Goal: Transaction & Acquisition: Purchase product/service

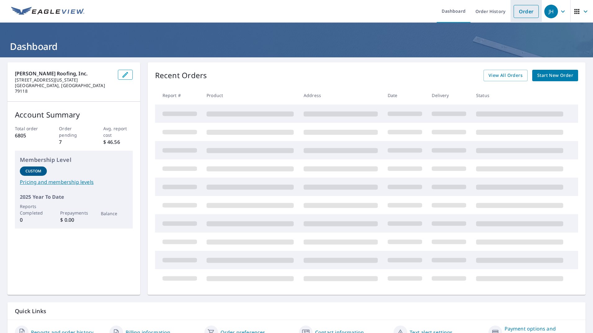
click at [526, 11] on link "Order" at bounding box center [526, 11] width 25 height 13
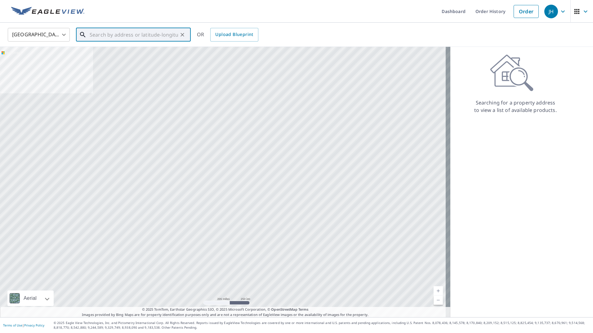
click at [166, 35] on input "text" at bounding box center [134, 34] width 88 height 17
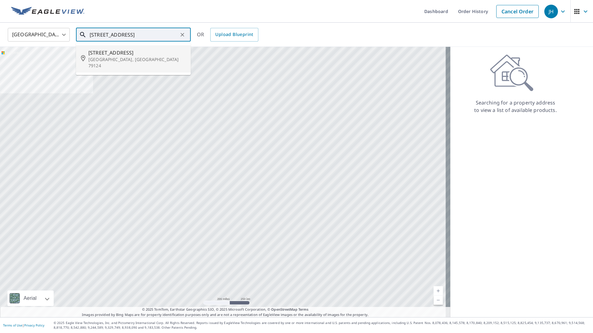
click at [173, 55] on span "[STREET_ADDRESS]" at bounding box center [136, 52] width 97 height 7
type input "[STREET_ADDRESS]"
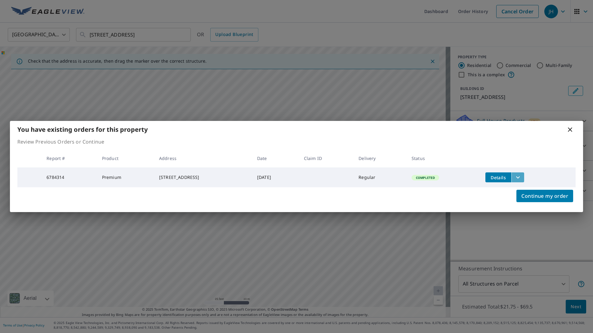
click at [522, 174] on icon "filesDropdownBtn-6784314" at bounding box center [518, 177] width 7 height 7
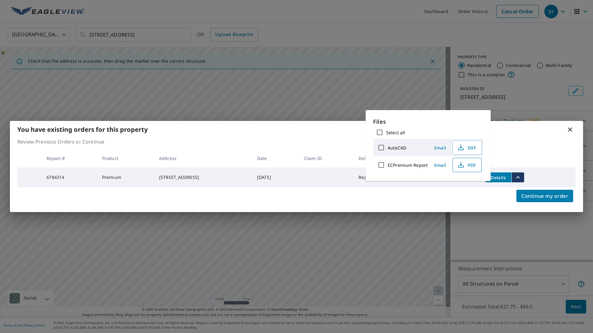
click at [465, 164] on span "PDF" at bounding box center [467, 164] width 20 height 7
click at [572, 130] on icon at bounding box center [570, 130] width 4 height 4
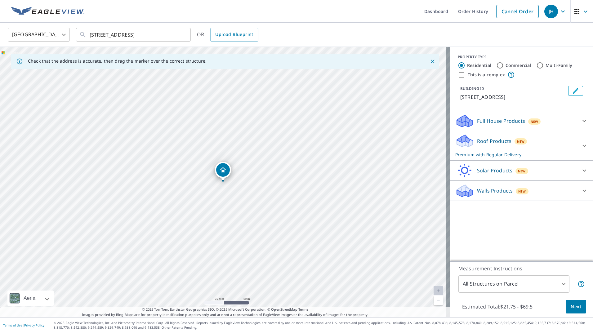
click at [571, 305] on span "Next" at bounding box center [576, 307] width 11 height 8
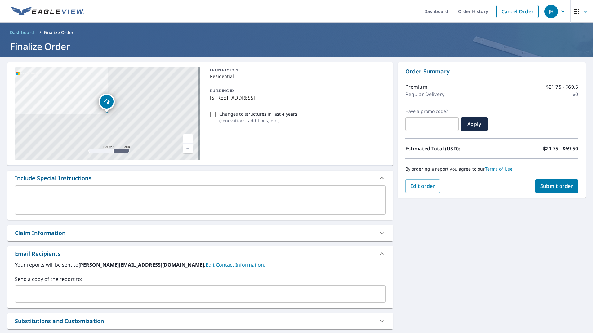
click at [99, 292] on input "text" at bounding box center [196, 294] width 356 height 12
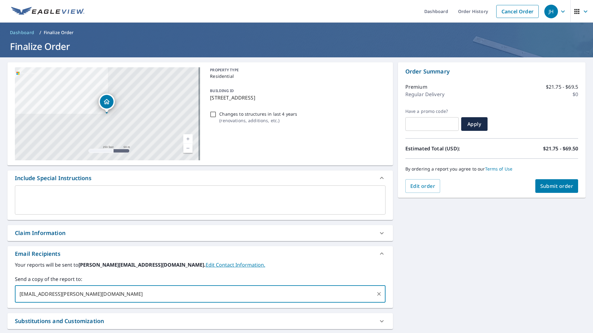
type input "[EMAIL_ADDRESS][PERSON_NAME][DOMAIN_NAME]"
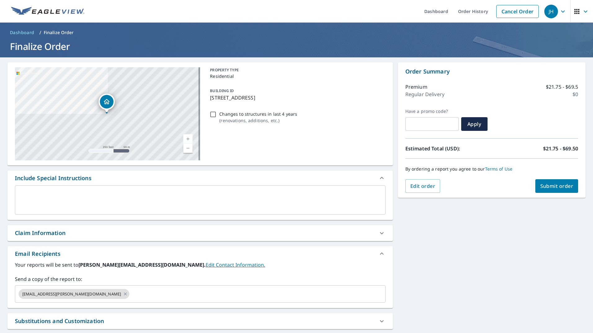
click at [85, 233] on div "Claim Information" at bounding box center [195, 233] width 360 height 8
checkbox input "true"
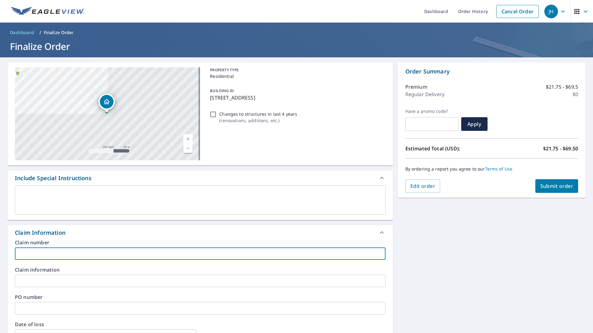
click at [87, 253] on input "text" at bounding box center [200, 254] width 371 height 12
type input "J"
checkbox input "true"
type input "Je"
checkbox input "true"
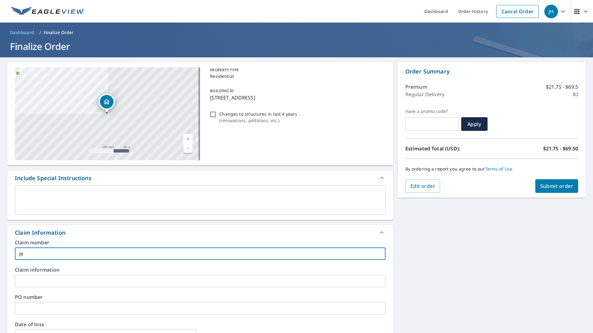
type input "Jef"
checkbox input "true"
type input "[PERSON_NAME]"
checkbox input "true"
type input "[PERSON_NAME]"
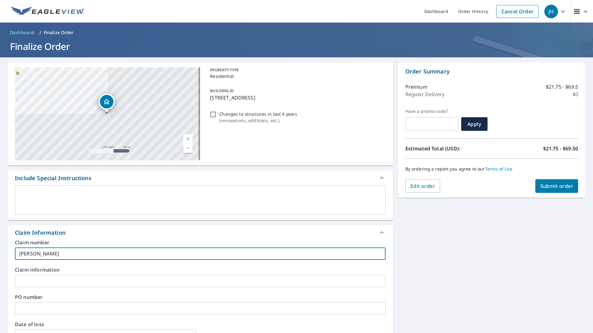
checkbox input "true"
type input "[PERSON_NAME]"
checkbox input "true"
type input "[PERSON_NAME]"
checkbox input "true"
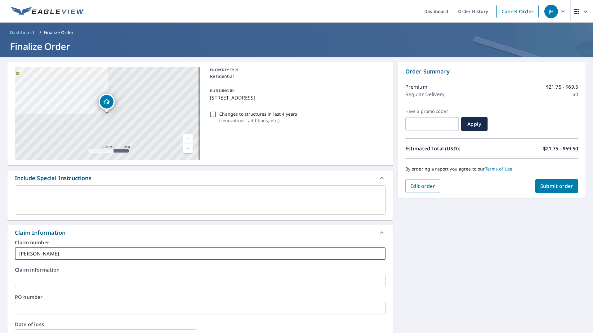
type input "[PERSON_NAME]"
checkbox input "true"
type input "[PERSON_NAME]"
checkbox input "true"
type input "[PERSON_NAME]"
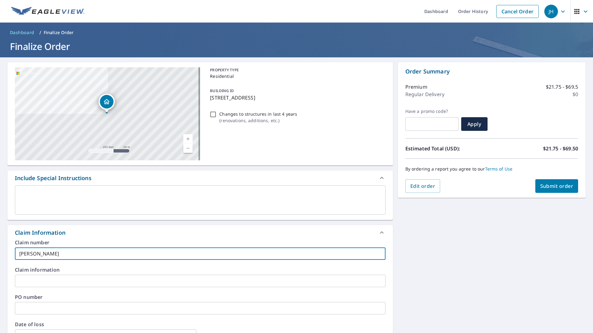
checkbox input "true"
type input "[PERSON_NAME]"
checkbox input "true"
type input "[PERSON_NAME]"
checkbox input "true"
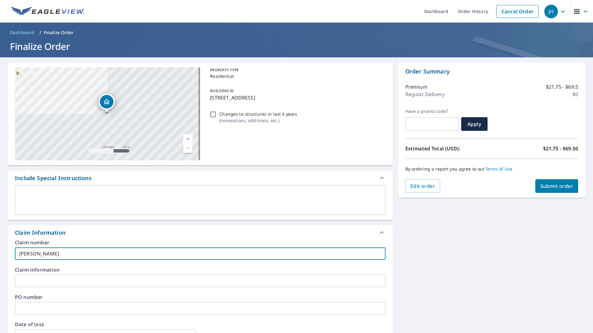
type input "[PERSON_NAME]"
checkbox input "true"
type input "[PERSON_NAME]"
checkbox input "true"
type input "[PERSON_NAME]"
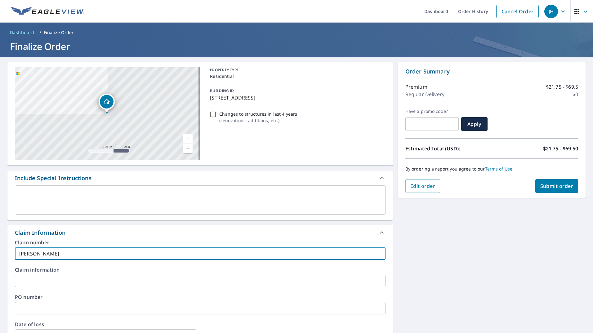
checkbox input "true"
type input "[PERSON_NAME]"
checkbox input "true"
type input "[PERSON_NAME]"
checkbox input "true"
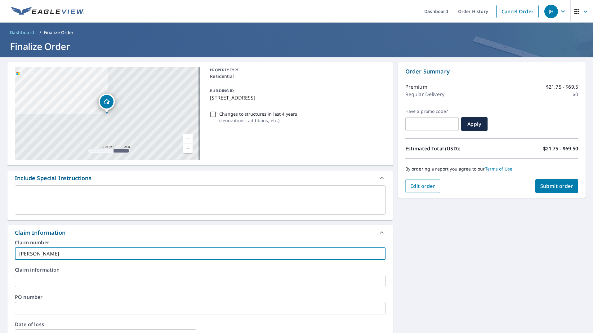
type input "[PERSON_NAME]"
checkbox input "true"
type input "[PERSON_NAME]"
checkbox input "true"
type input "[PERSON_NAME]"
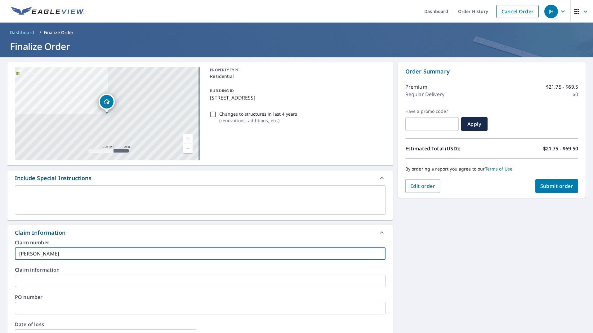
checkbox input "true"
type input "[PERSON_NAME]"
checkbox input "true"
type input "[PERSON_NAME]"
checkbox input "true"
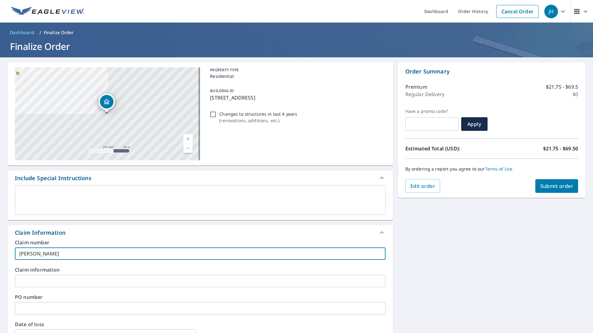
type input "[PERSON_NAME]"
checkbox input "true"
type input "[PERSON_NAME]"
checkbox input "true"
type input "[PERSON_NAME]"
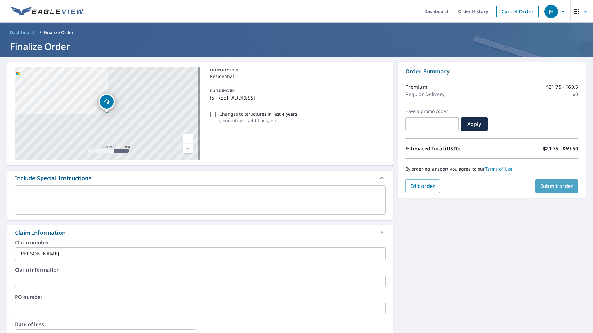
click at [555, 190] on button "Submit order" at bounding box center [557, 186] width 43 height 14
checkbox input "true"
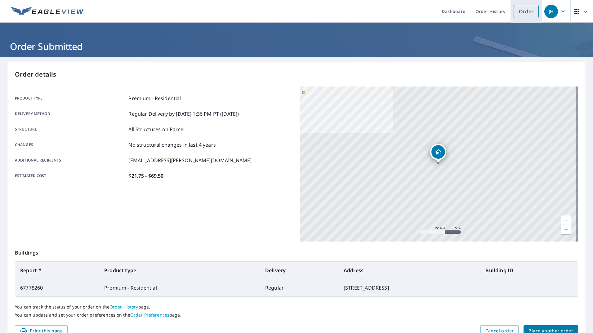
click at [524, 12] on link "Order" at bounding box center [526, 11] width 25 height 13
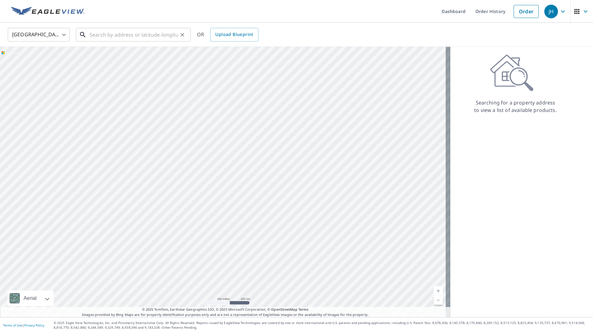
click at [116, 38] on input "text" at bounding box center [134, 34] width 88 height 17
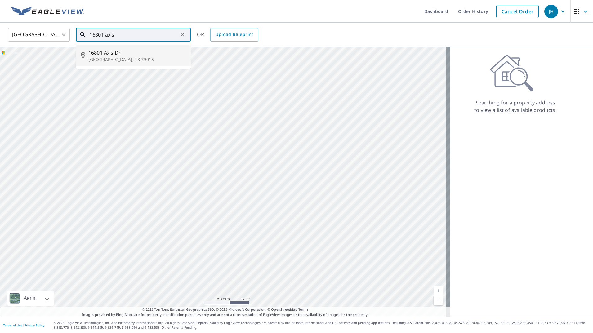
click at [128, 53] on span "16801 Axis Dr" at bounding box center [136, 52] width 97 height 7
type input "[STREET_ADDRESS]"
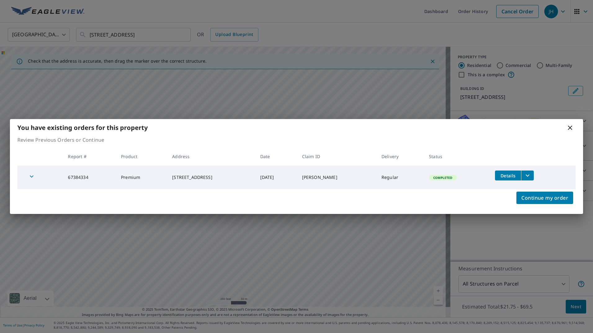
click at [571, 305] on div "You have existing orders for this property Review Previous Orders or Continue R…" at bounding box center [296, 166] width 593 height 333
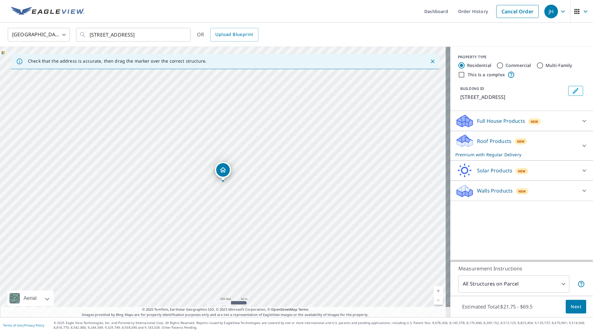
click at [226, 171] on icon "Dropped pin, building 1, Residential property, 16801 Axis Dr Canyon, TX 79015" at bounding box center [222, 169] width 7 height 7
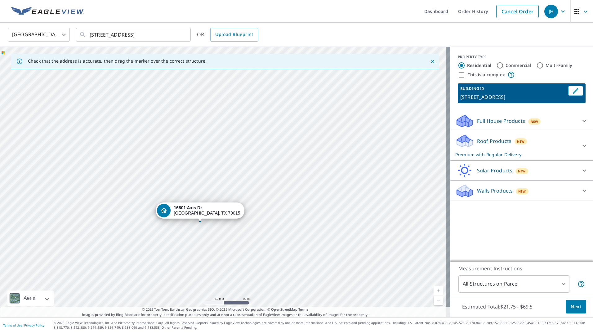
drag, startPoint x: 153, startPoint y: 119, endPoint x: 162, endPoint y: 201, distance: 82.1
click at [162, 201] on div "[STREET_ADDRESS]" at bounding box center [225, 182] width 451 height 271
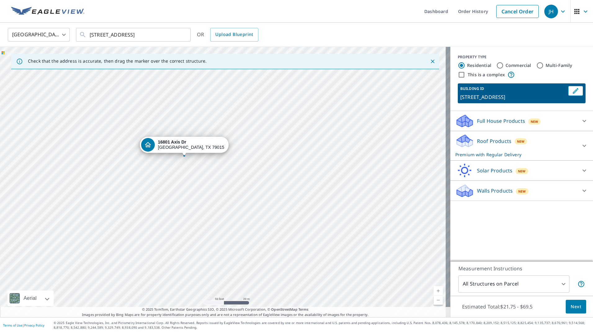
drag, startPoint x: 199, startPoint y: 222, endPoint x: 183, endPoint y: 156, distance: 67.7
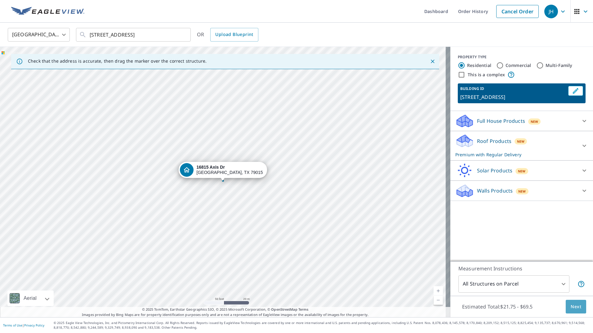
click at [571, 308] on span "Next" at bounding box center [576, 307] width 11 height 8
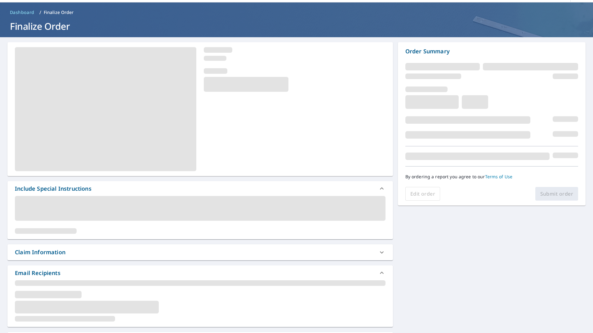
scroll to position [31, 0]
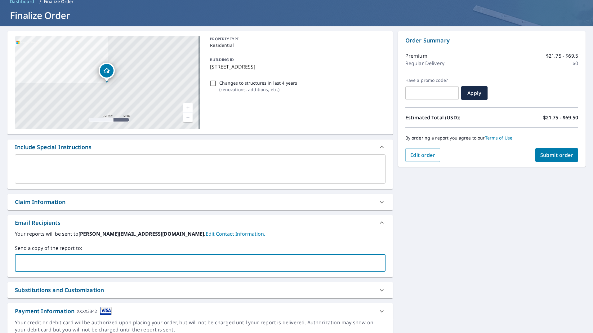
click at [53, 262] on input "text" at bounding box center [196, 263] width 356 height 12
type input "C"
drag, startPoint x: 101, startPoint y: 261, endPoint x: 0, endPoint y: 259, distance: 100.9
click at [0, 259] on html "JH JH Dashboard Order History Cancel Order JH Dashboard / Finalize Order Finali…" at bounding box center [296, 166] width 593 height 333
type input "[EMAIL_ADDRESS][PERSON_NAME][DOMAIN_NAME]"
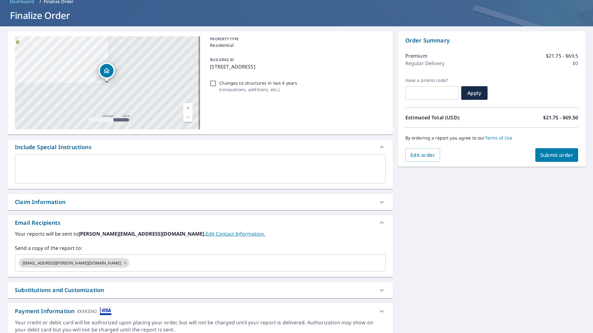
click at [36, 201] on div "Claim Information" at bounding box center [40, 202] width 51 height 8
checkbox input "true"
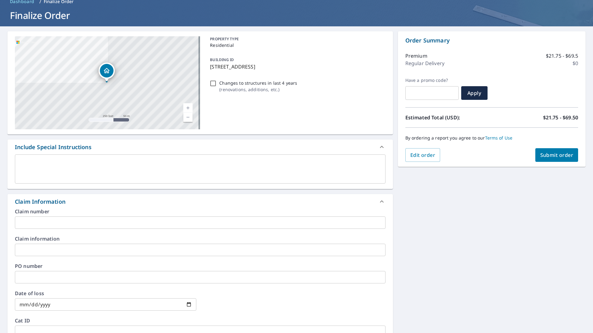
click at [43, 221] on input "text" at bounding box center [200, 223] width 371 height 12
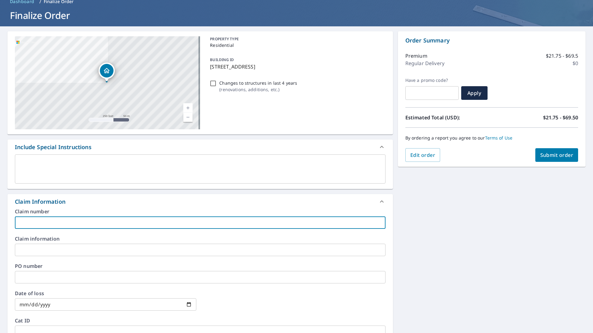
type input "R"
checkbox input "true"
type input "Ri"
checkbox input "true"
type input "Rin"
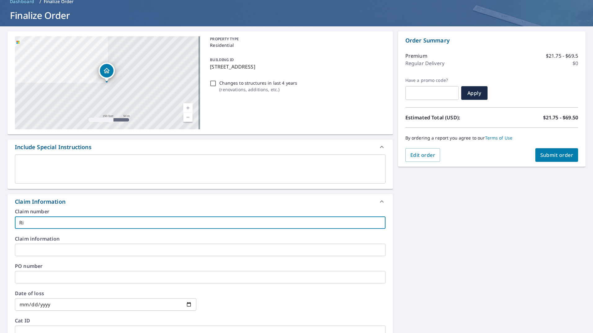
checkbox input "true"
type input "Rin"
checkbox input "true"
type input "[PERSON_NAME]"
checkbox input "true"
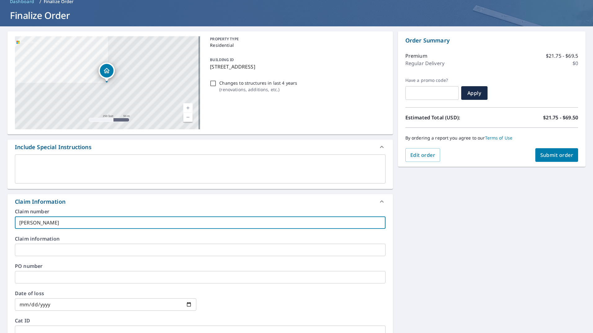
type input "[PERSON_NAME]"
checkbox input "true"
type input "[PERSON_NAME]"
checkbox input "true"
type input "[PERSON_NAME]"
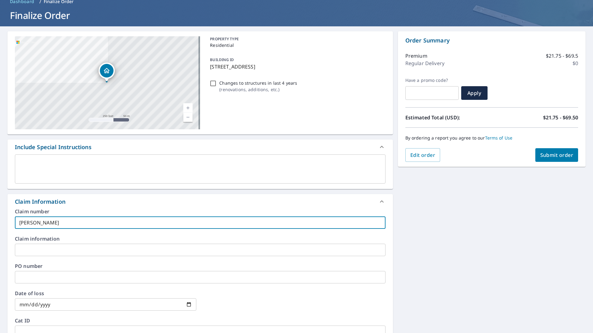
checkbox input "true"
type input "[PERSON_NAME]"
checkbox input "true"
type input "[PERSON_NAME]"
checkbox input "true"
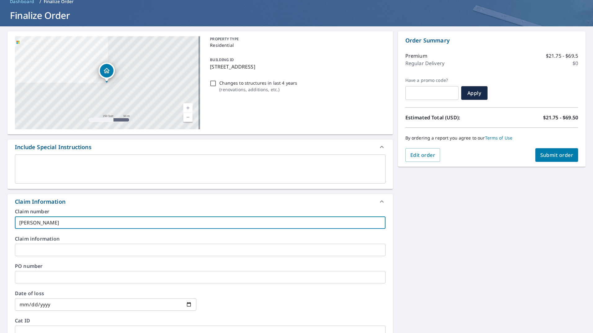
type input "[PERSON_NAME]"
checkbox input "true"
type input "[PERSON_NAME]"
checkbox input "true"
type input "[PERSON_NAME]"
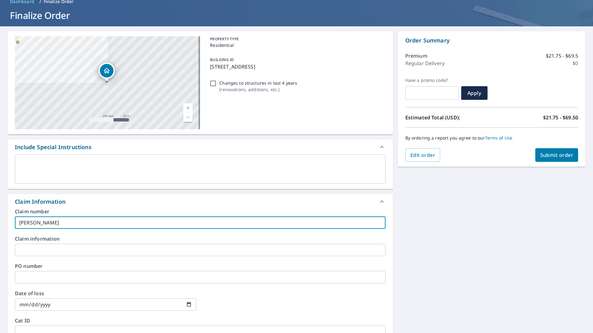
checkbox input "true"
type input "[PERSON_NAME]"
click at [553, 155] on span "Submit order" at bounding box center [557, 155] width 33 height 7
checkbox input "true"
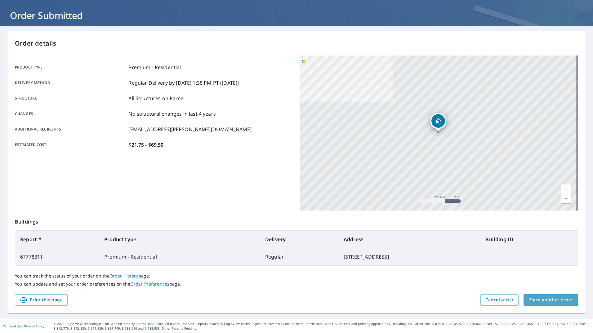
click at [538, 298] on span "Place another order" at bounding box center [551, 300] width 45 height 8
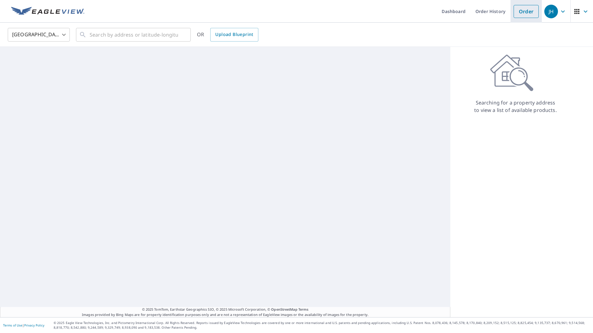
click at [517, 14] on link "Order" at bounding box center [526, 11] width 25 height 13
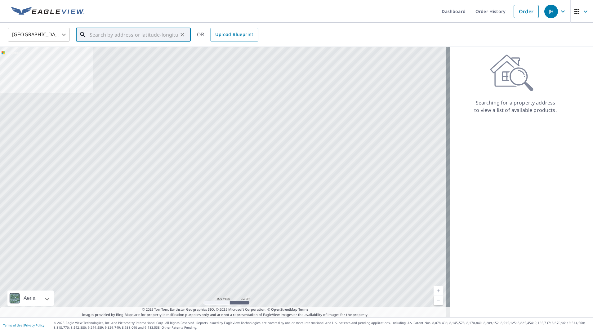
click at [156, 37] on input "text" at bounding box center [134, 34] width 88 height 17
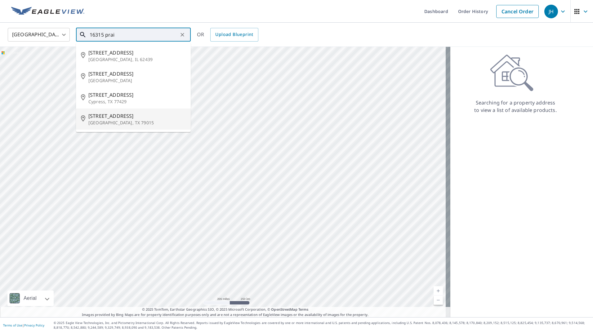
click at [134, 119] on span "[STREET_ADDRESS]" at bounding box center [136, 115] width 97 height 7
type input "[STREET_ADDRESS]"
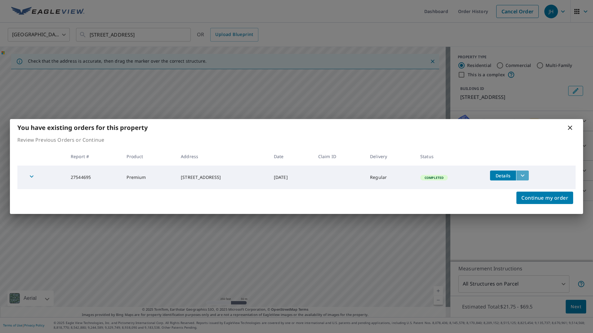
click at [529, 174] on button "filesDropdownBtn-27544695" at bounding box center [522, 176] width 13 height 10
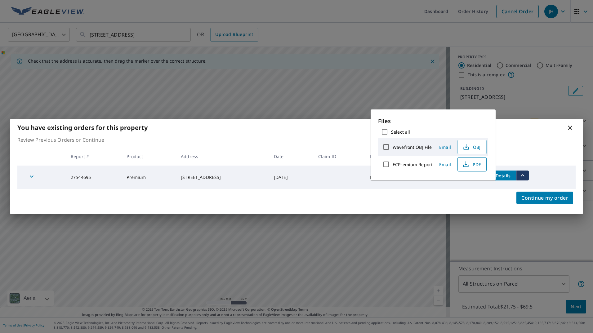
click at [475, 163] on span "PDF" at bounding box center [472, 164] width 20 height 7
drag, startPoint x: 507, startPoint y: 242, endPoint x: 473, endPoint y: 206, distance: 49.6
click at [508, 241] on div "You have existing orders for this property Review Previous Orders or Continue R…" at bounding box center [296, 166] width 593 height 333
